Goal: Contribute content

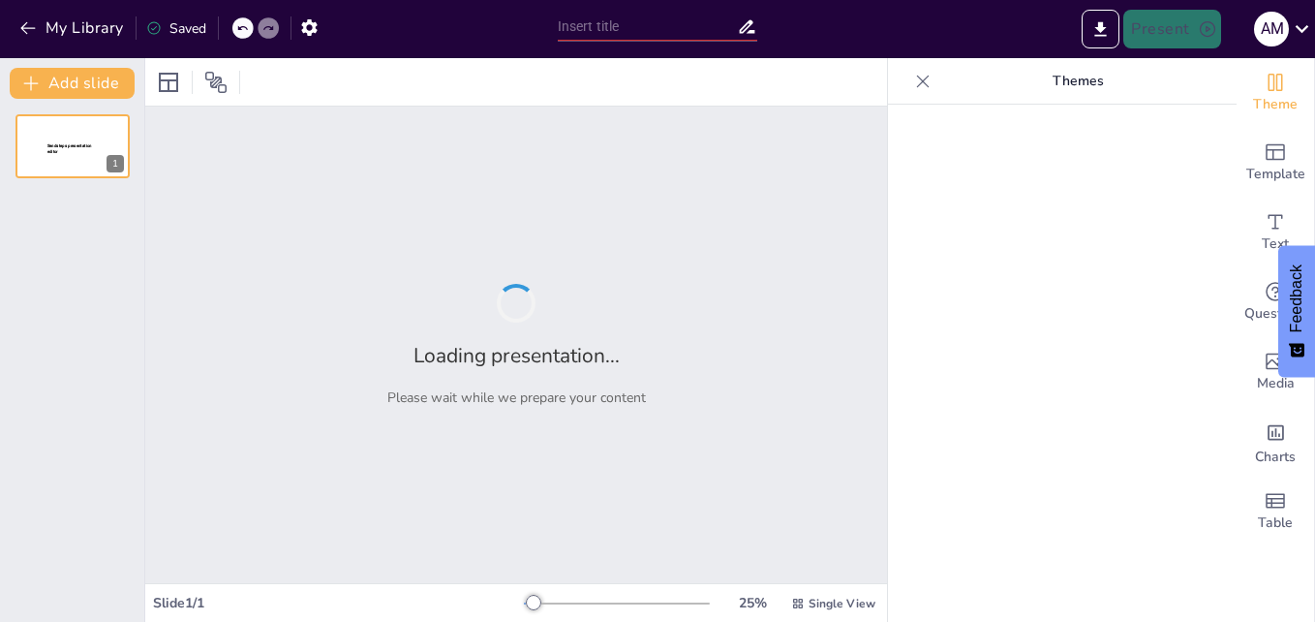
type input "Data-Driven Strategies for Predictive Modeling of Water Availability in [GEOGRA…"
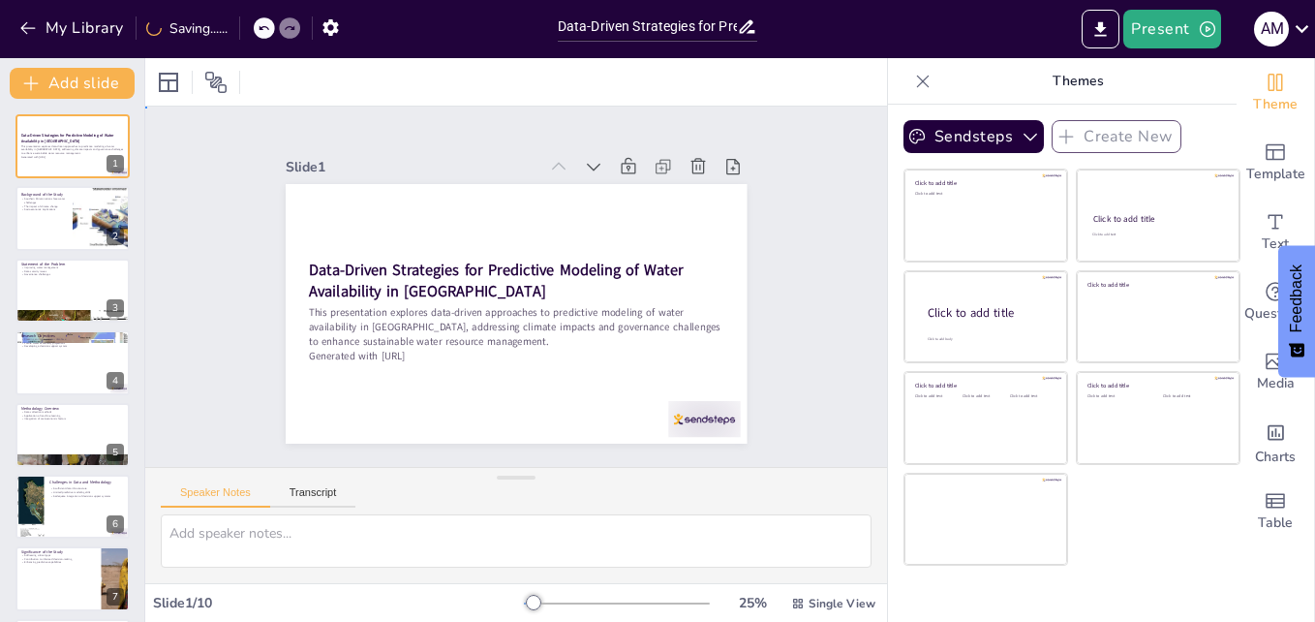
click at [837, 216] on div "Slide 1 Data-Driven Strategies for Predictive Modeling of Water Availability in…" at bounding box center [516, 286] width 824 height 630
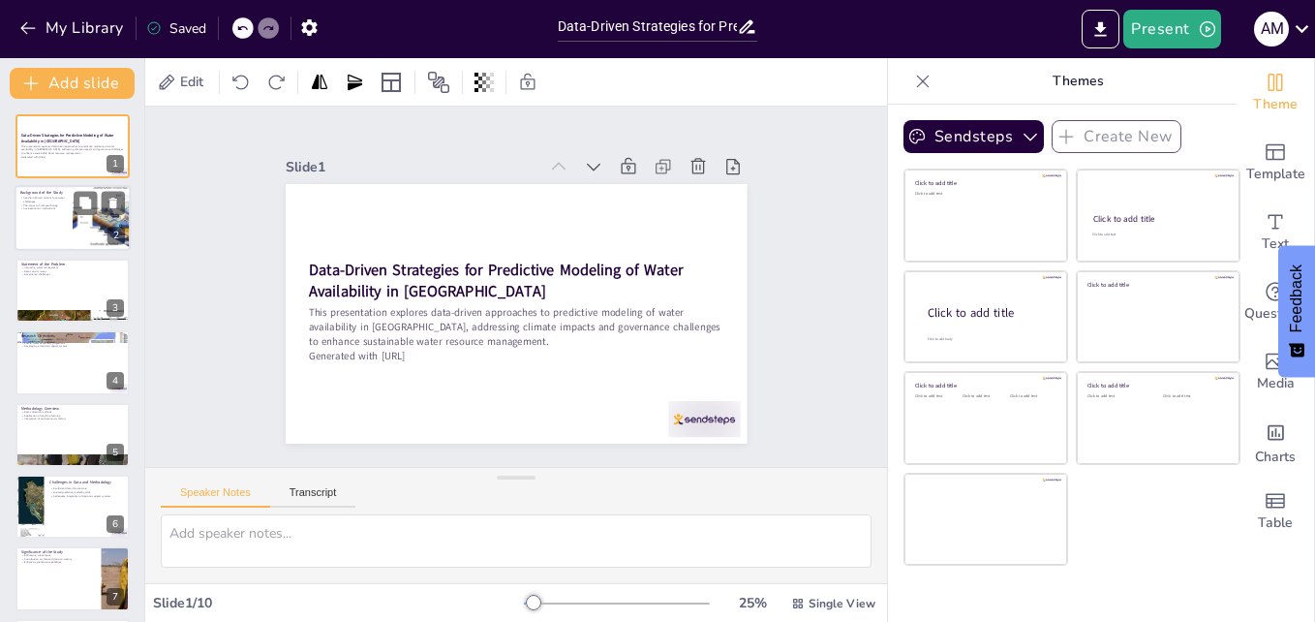
click at [83, 238] on div at bounding box center [101, 219] width 229 height 66
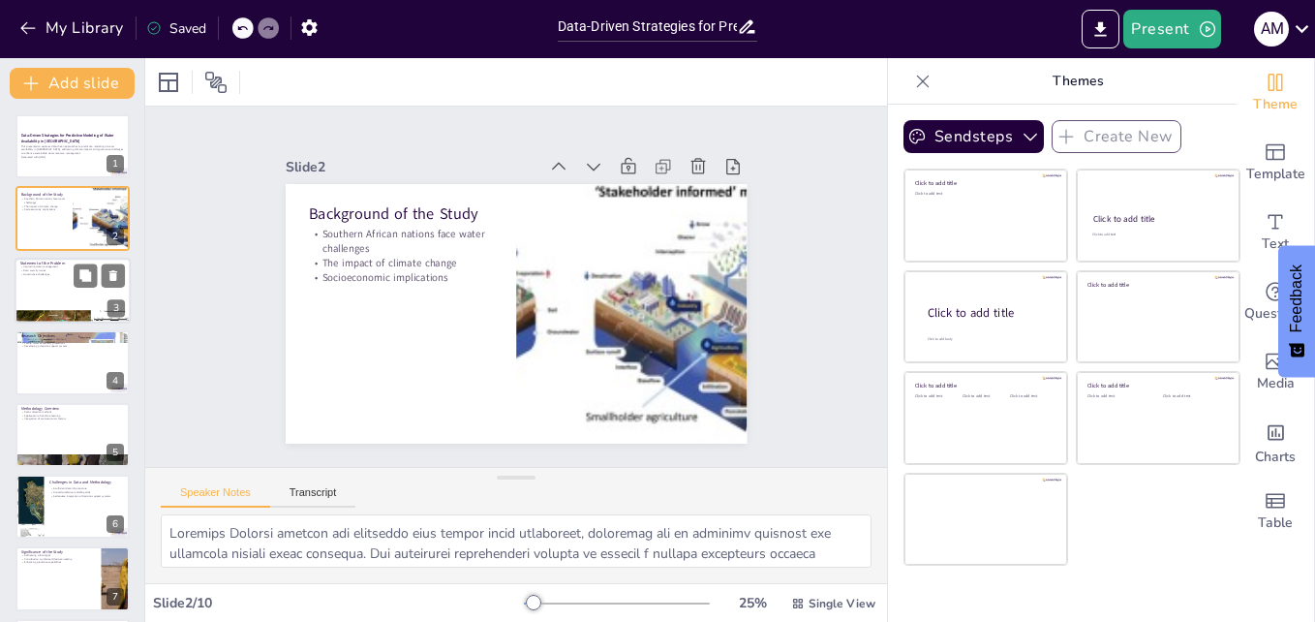
click at [94, 308] on div at bounding box center [73, 291] width 116 height 66
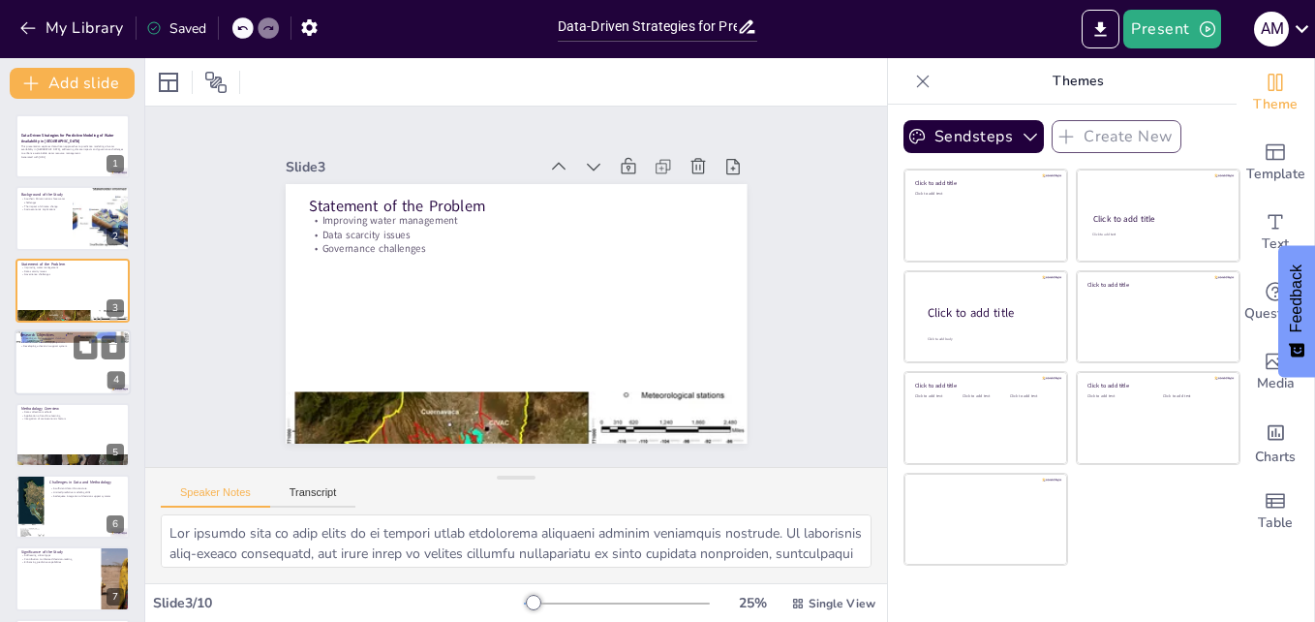
click at [52, 367] on div at bounding box center [73, 362] width 116 height 66
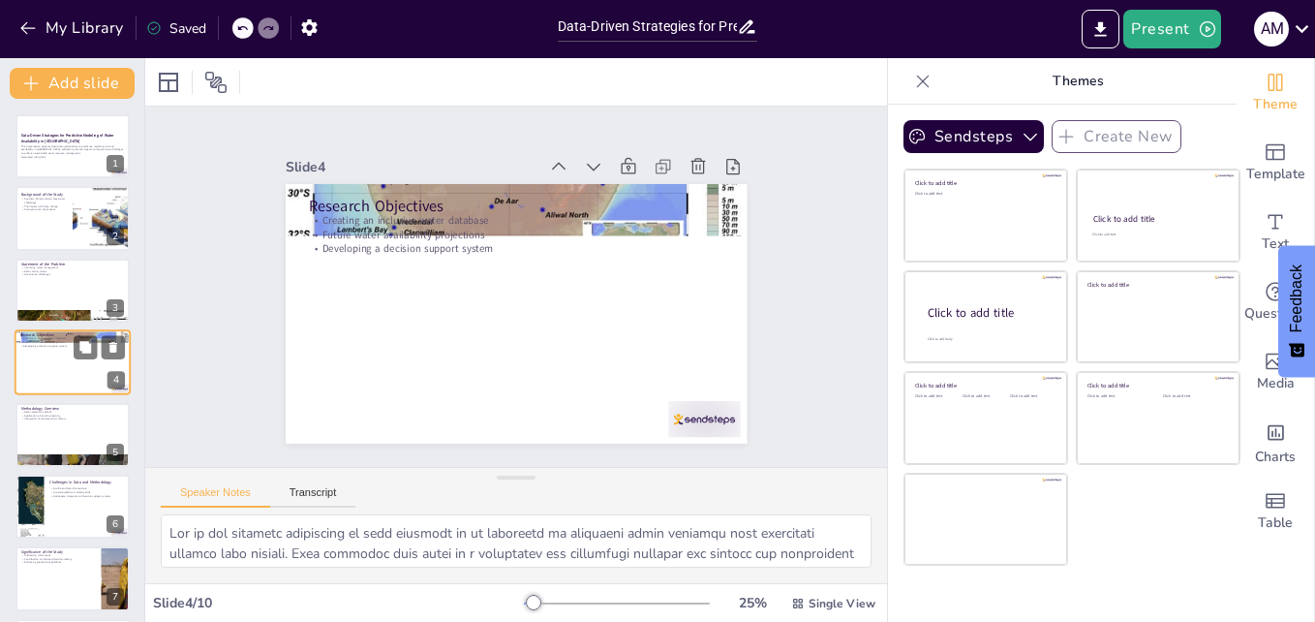
scroll to position [2, 0]
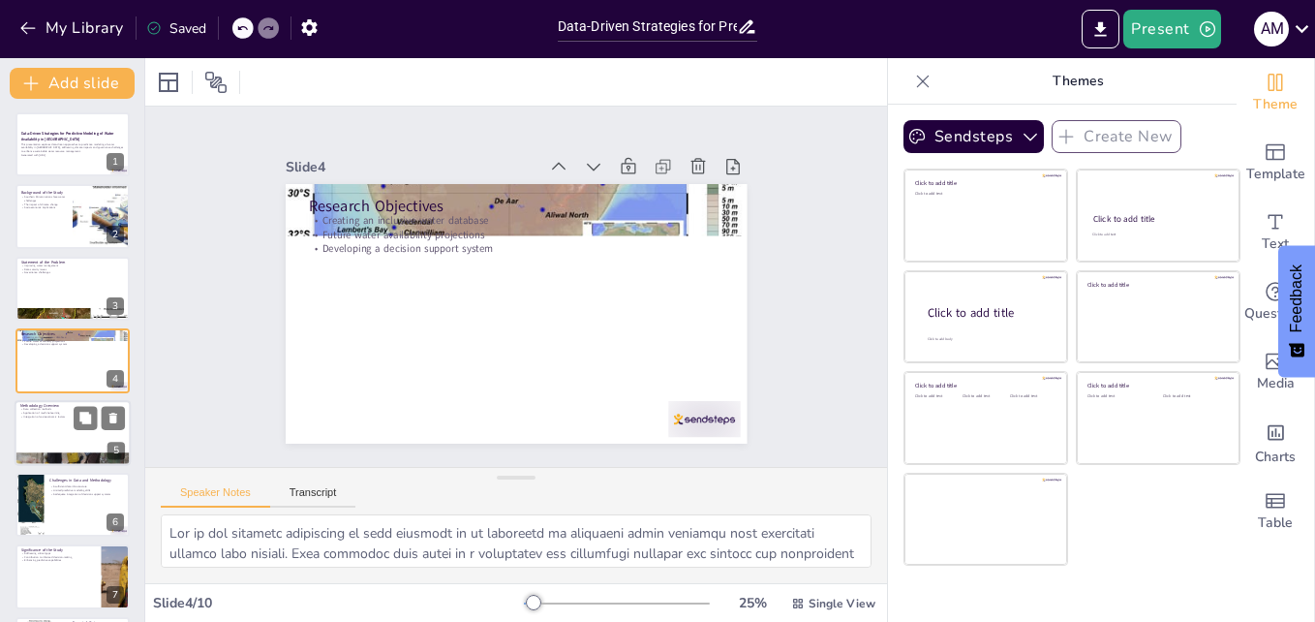
click at [62, 449] on div at bounding box center [73, 433] width 116 height 66
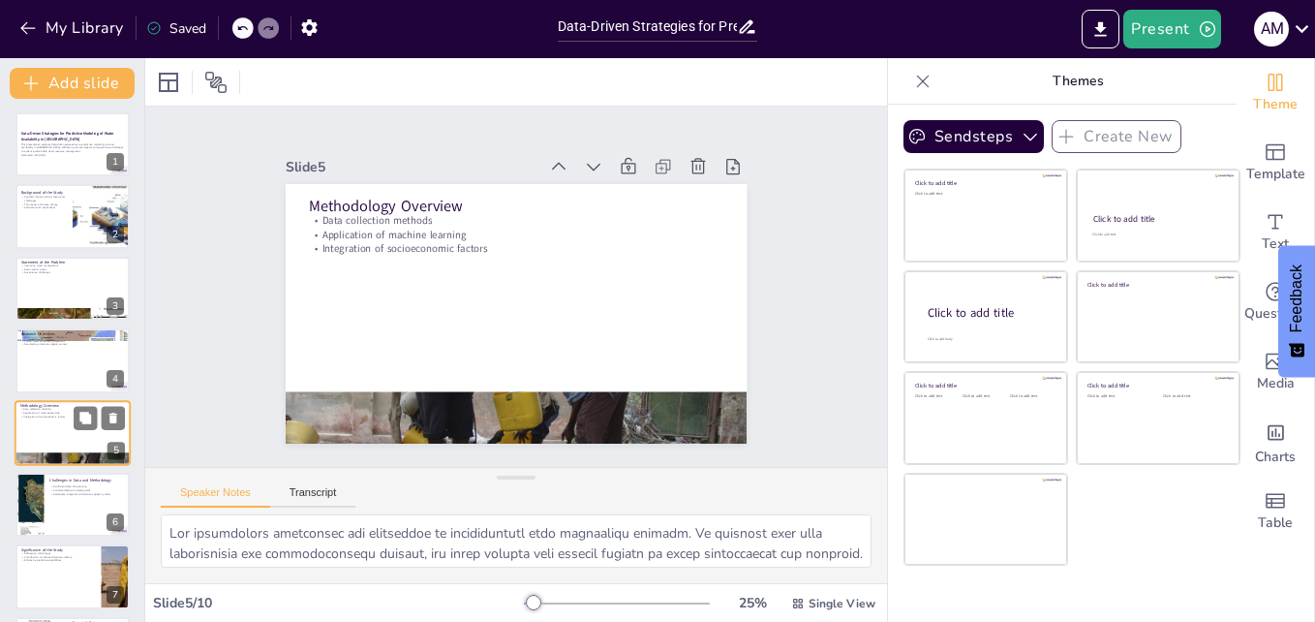
scroll to position [75, 0]
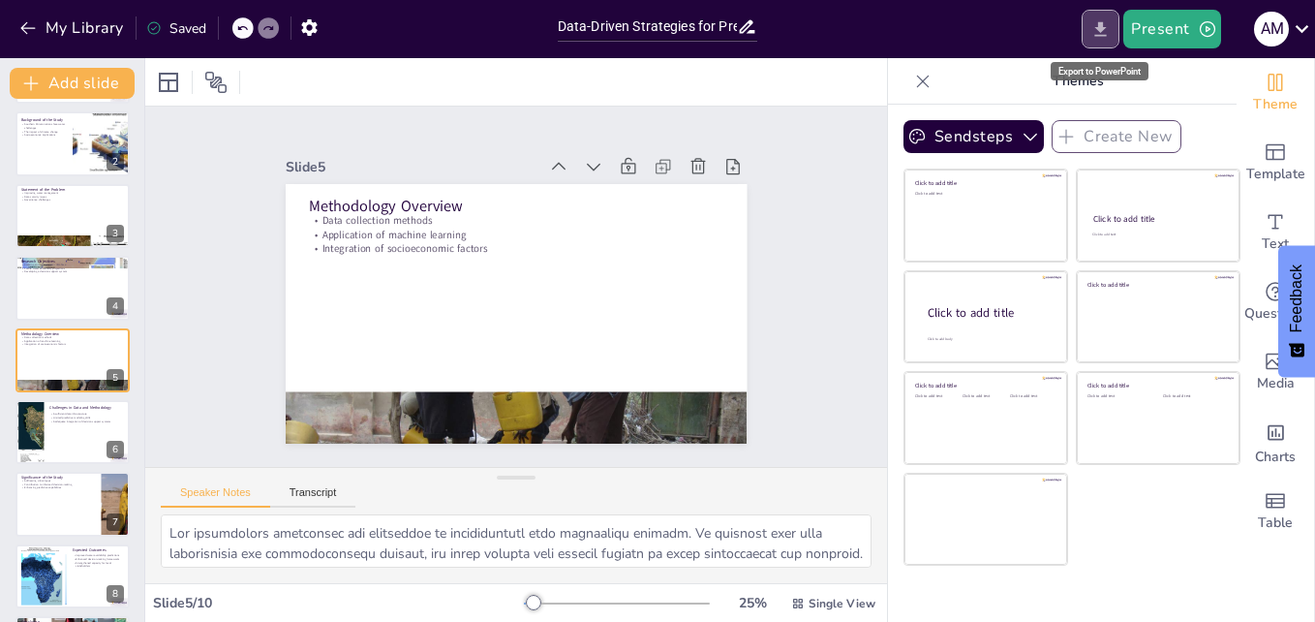
click at [1097, 29] on icon "Export to PowerPoint" at bounding box center [1100, 29] width 20 height 20
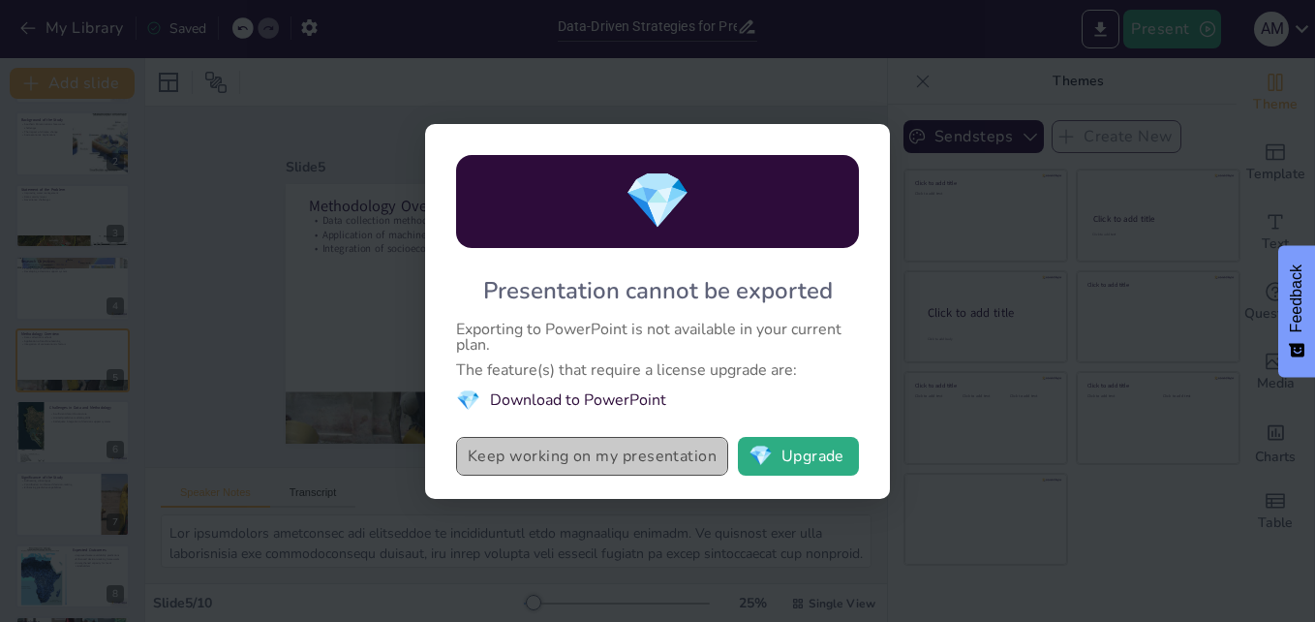
click at [556, 459] on button "Keep working on my presentation" at bounding box center [592, 456] width 272 height 39
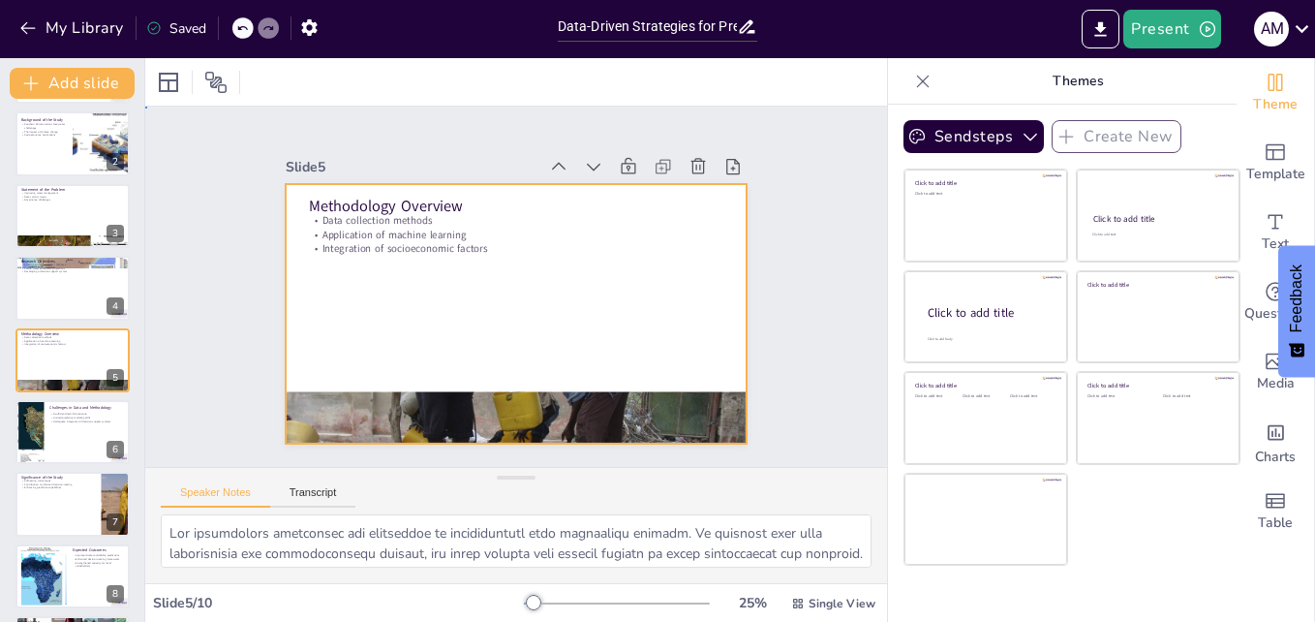
click at [372, 297] on div at bounding box center [513, 314] width 486 height 306
click at [72, 428] on div at bounding box center [73, 432] width 116 height 66
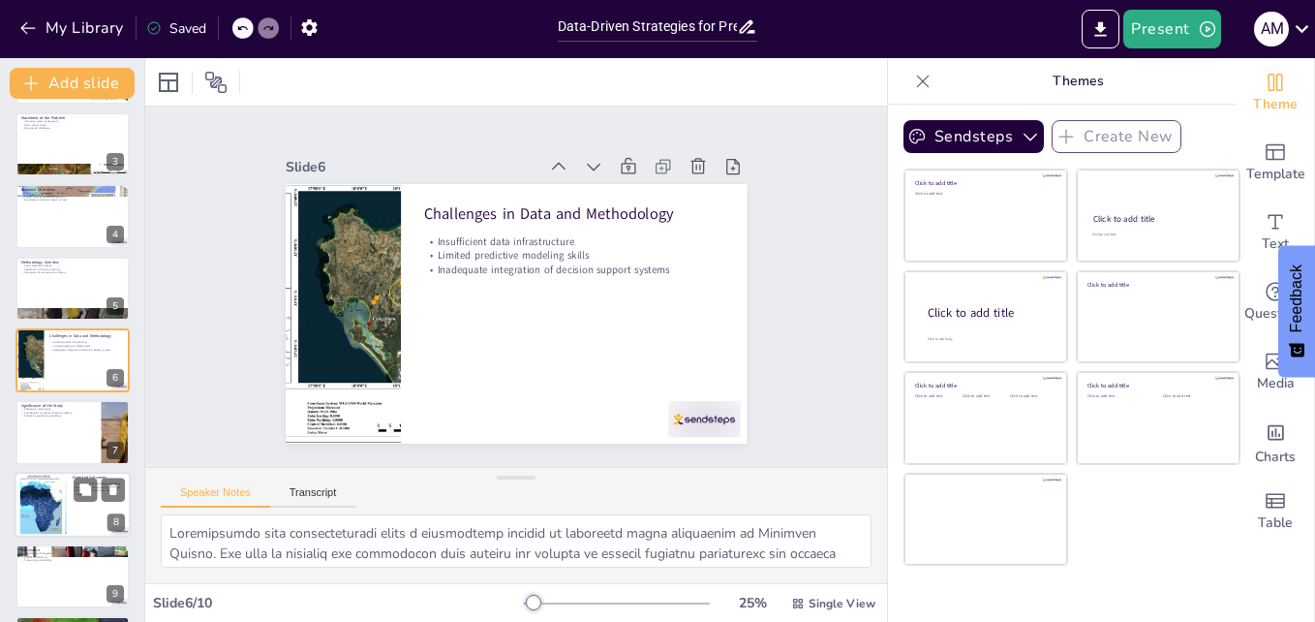
click at [67, 523] on div at bounding box center [73, 505] width 116 height 66
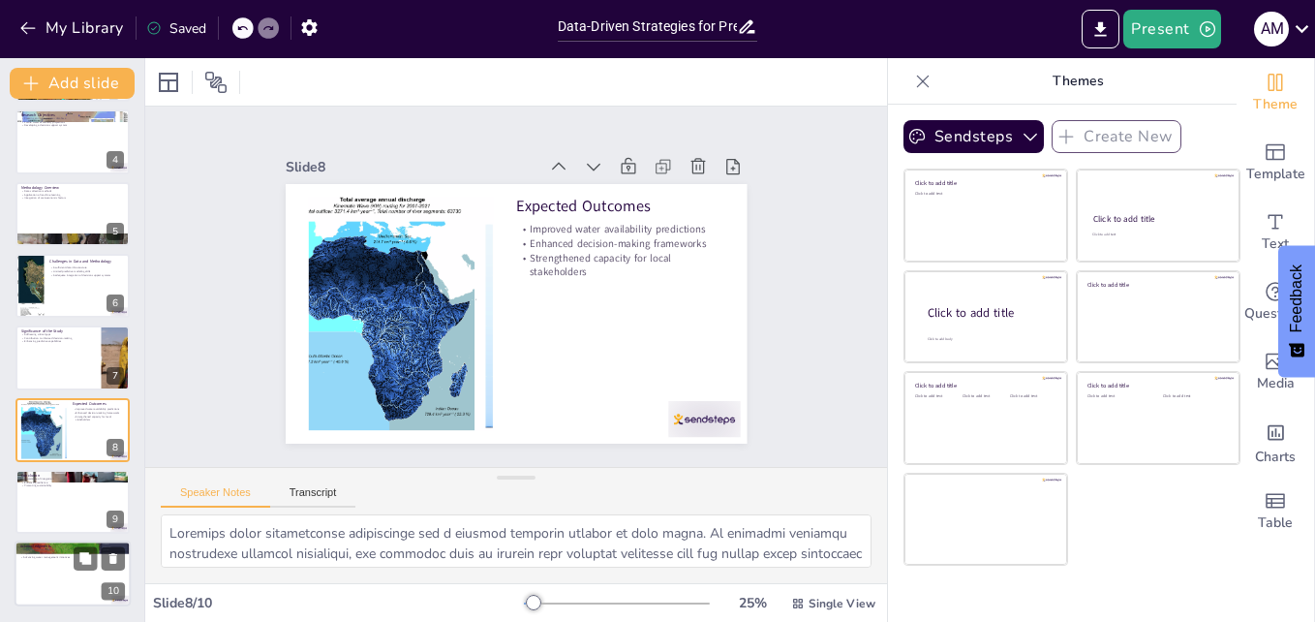
click at [46, 568] on div at bounding box center [73, 574] width 116 height 66
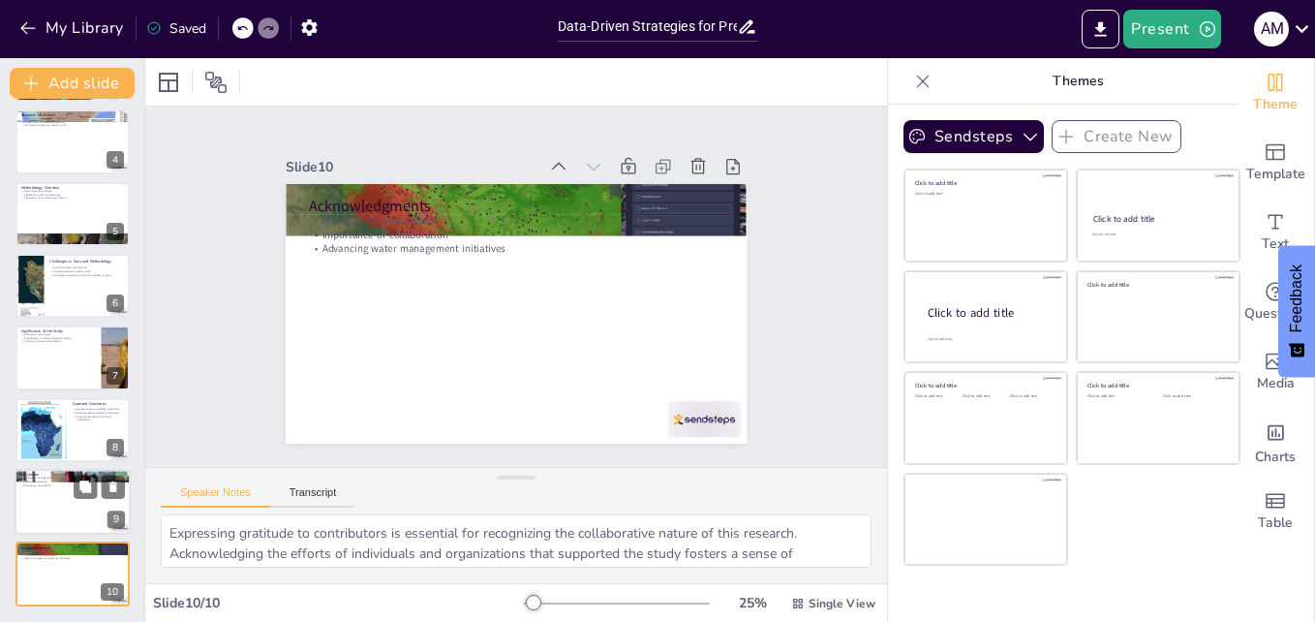
click at [47, 500] on div at bounding box center [73, 502] width 116 height 66
type textarea "The importance of integrating data-driven strategies cannot be overstated. By c…"
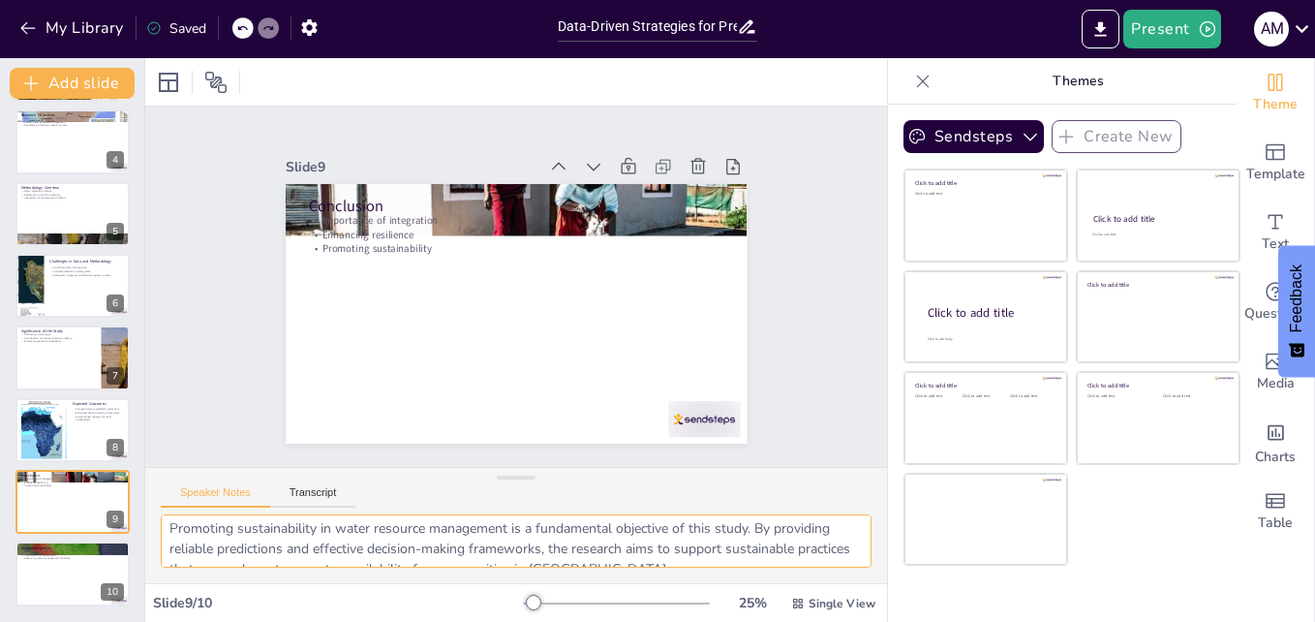
scroll to position [188, 0]
click at [311, 481] on div "Speaker Notes Transcript" at bounding box center [516, 491] width 742 height 46
click at [316, 490] on button "Transcript" at bounding box center [313, 496] width 86 height 21
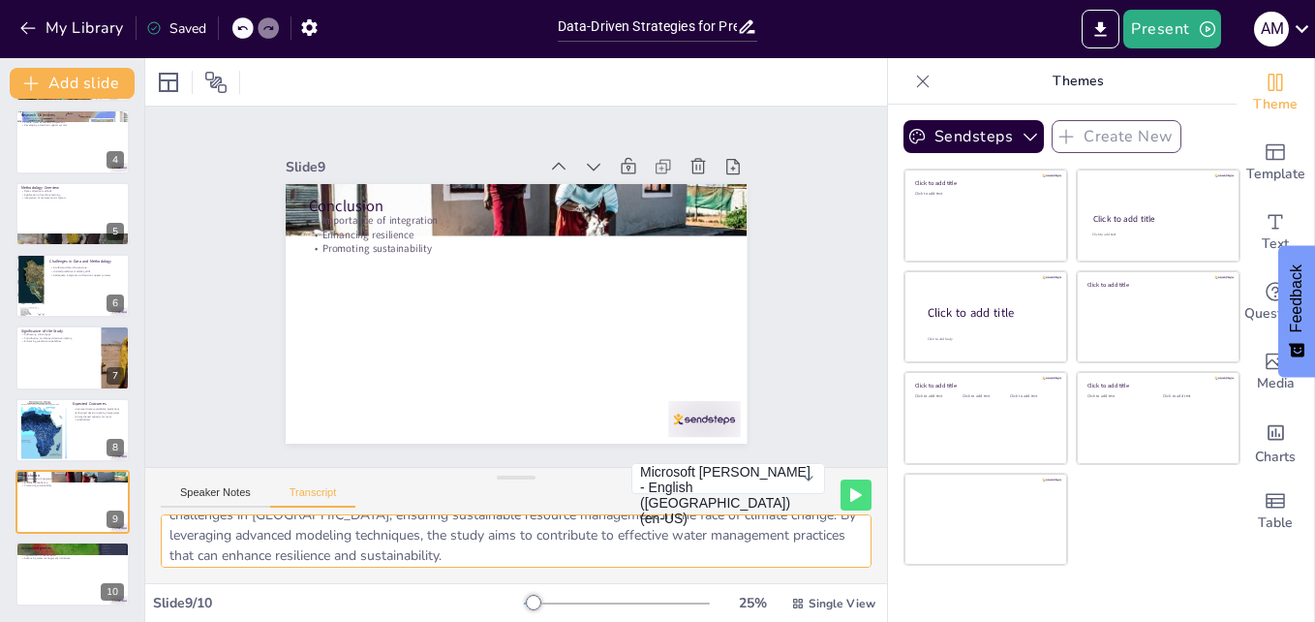
scroll to position [46, 0]
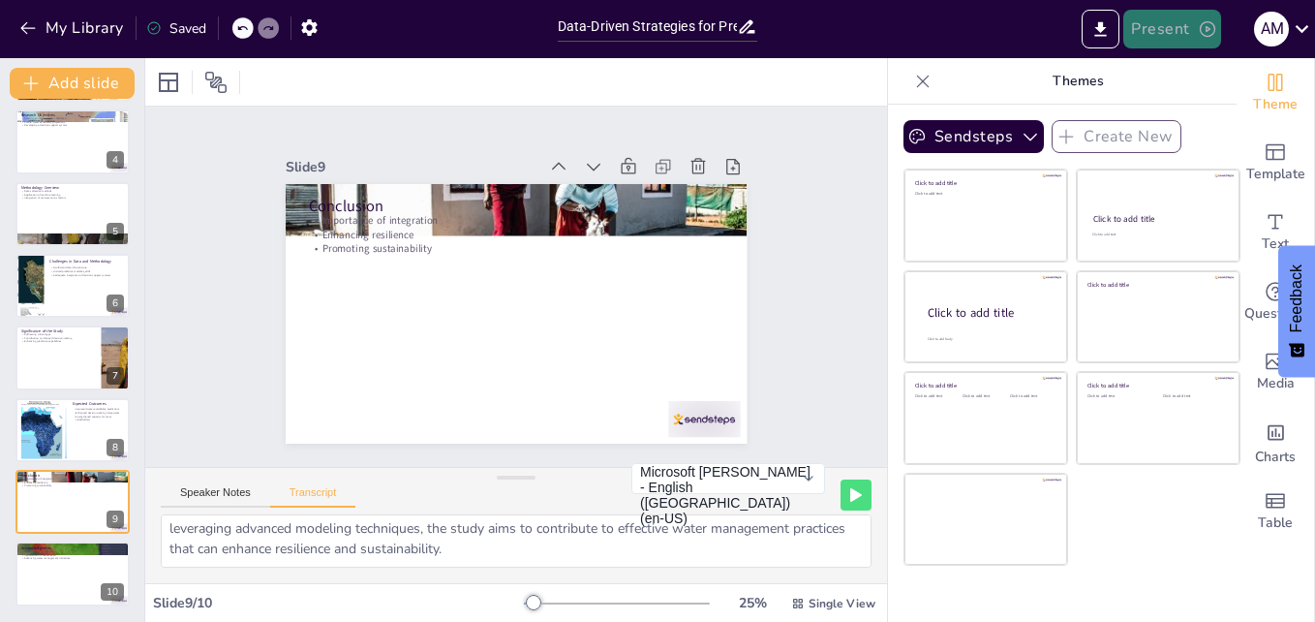
click at [1184, 26] on button "Present" at bounding box center [1171, 29] width 97 height 39
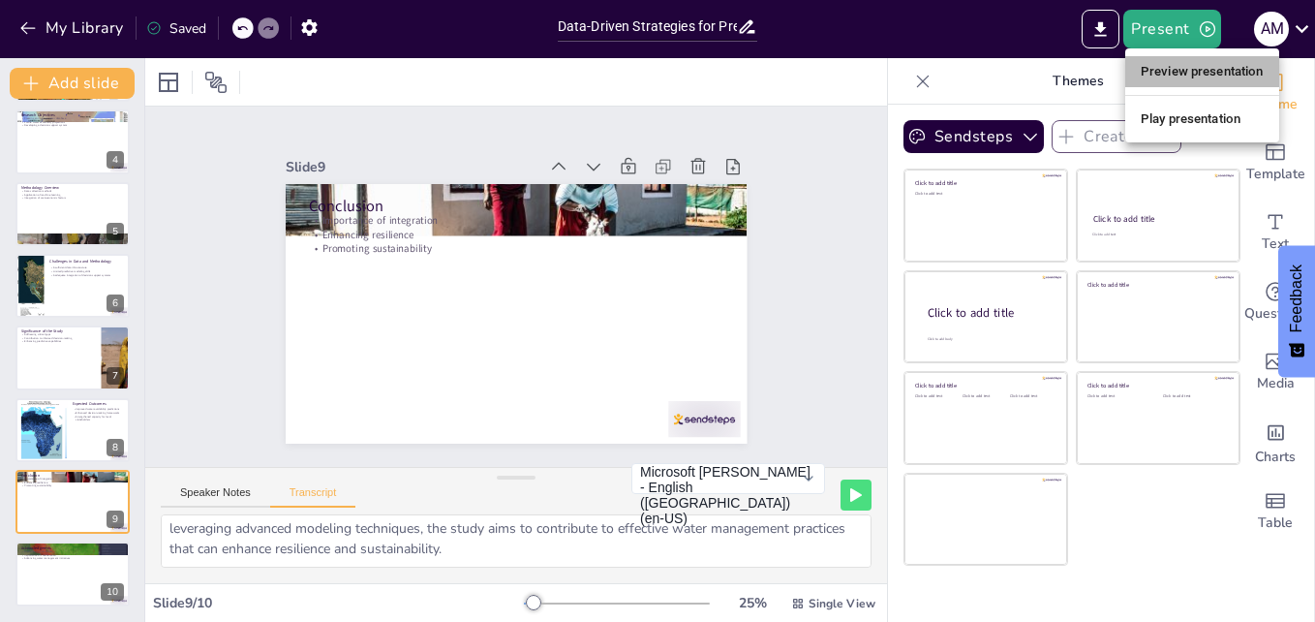
click at [1162, 73] on li "Preview presentation" at bounding box center [1202, 71] width 154 height 31
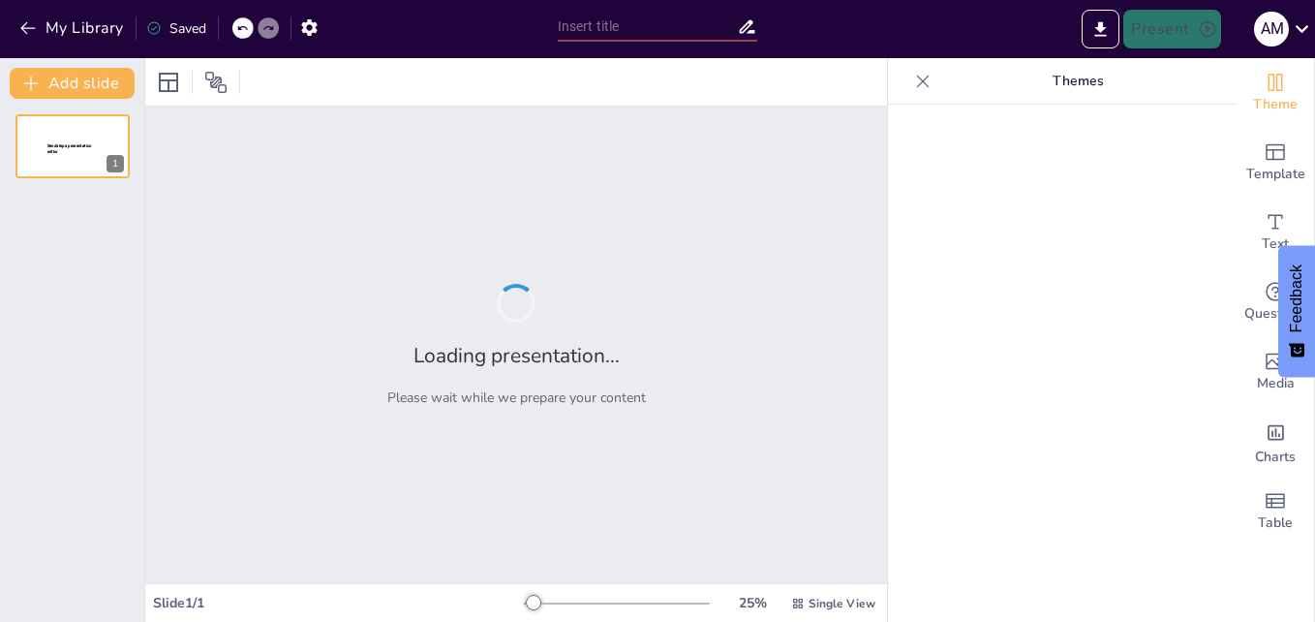
type input "Data-Driven Strategies for Predictive Modeling of Water Availability in [GEOGRA…"
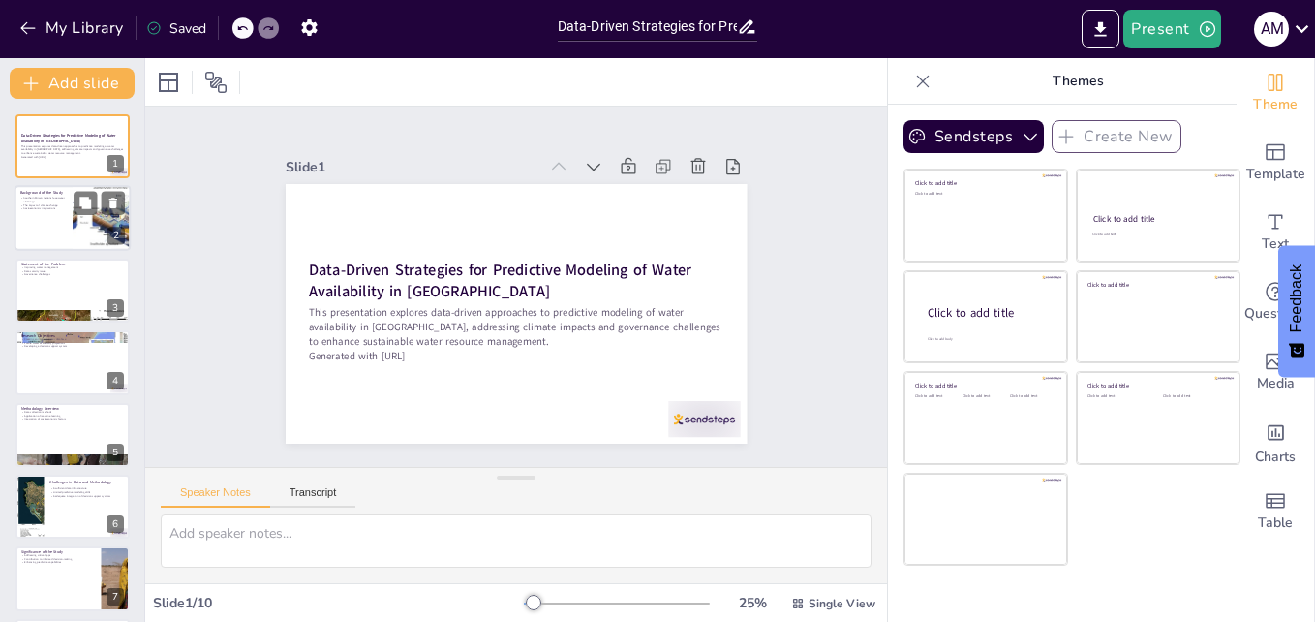
click at [62, 239] on div at bounding box center [73, 219] width 116 height 66
type textarea "Southern African nations are grappling with severe water challenges, primarily …"
